Goal: Obtain resource: Obtain resource

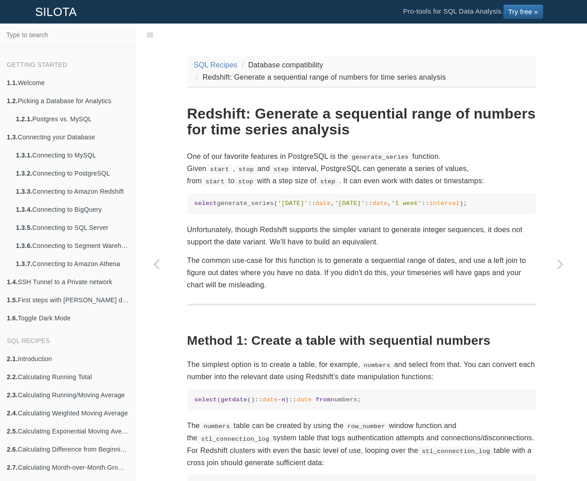
click at [263, 205] on code "select generate_series( '[DATE]' :: date , '[DATE]' :: date , '1 week' :: inter…" at bounding box center [361, 203] width 334 height 9
copy code "generate_series"
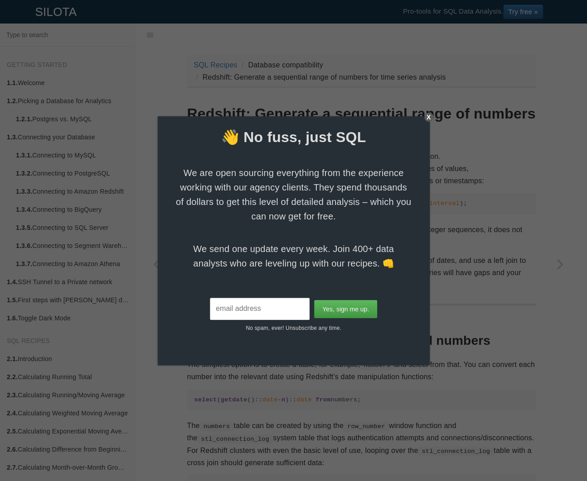
click at [428, 115] on div "X" at bounding box center [428, 117] width 9 height 9
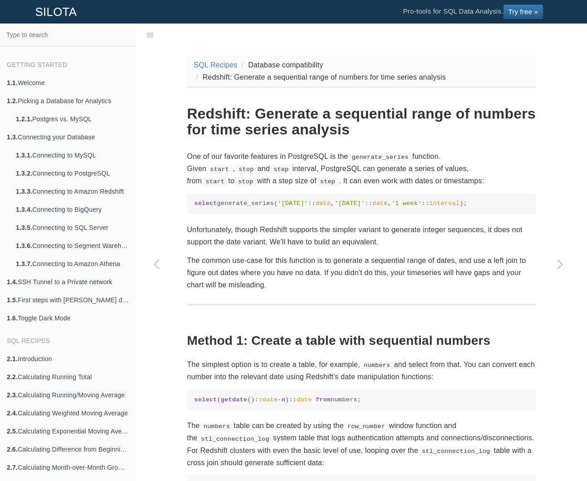
click at [404, 212] on pre "select generate_series( '[DATE]' :: date , '[DATE]' :: date , '1 week' :: inter…" at bounding box center [361, 203] width 349 height 21
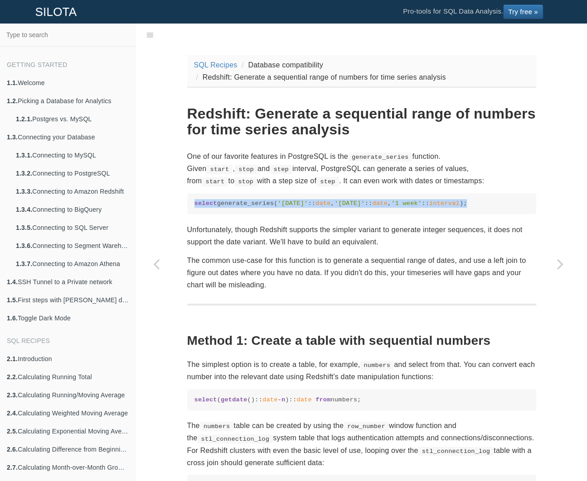
drag, startPoint x: 530, startPoint y: 202, endPoint x: 180, endPoint y: 197, distance: 350.1
copy code "select generate_series( '[DATE]' :: date , '[DATE]' :: date , '1 week' :: inter…"
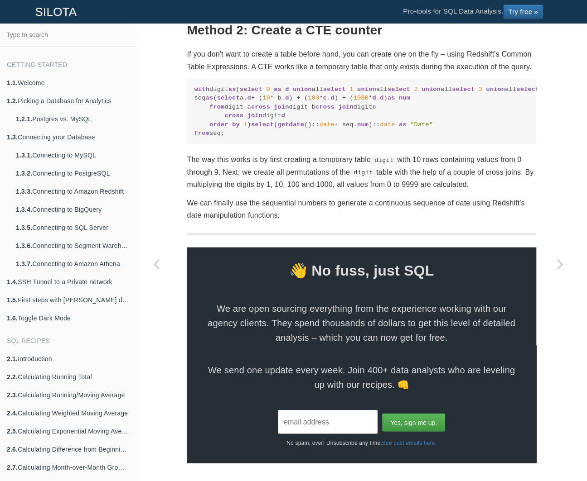
scroll to position [668, 0]
